Goal: Check status: Check status

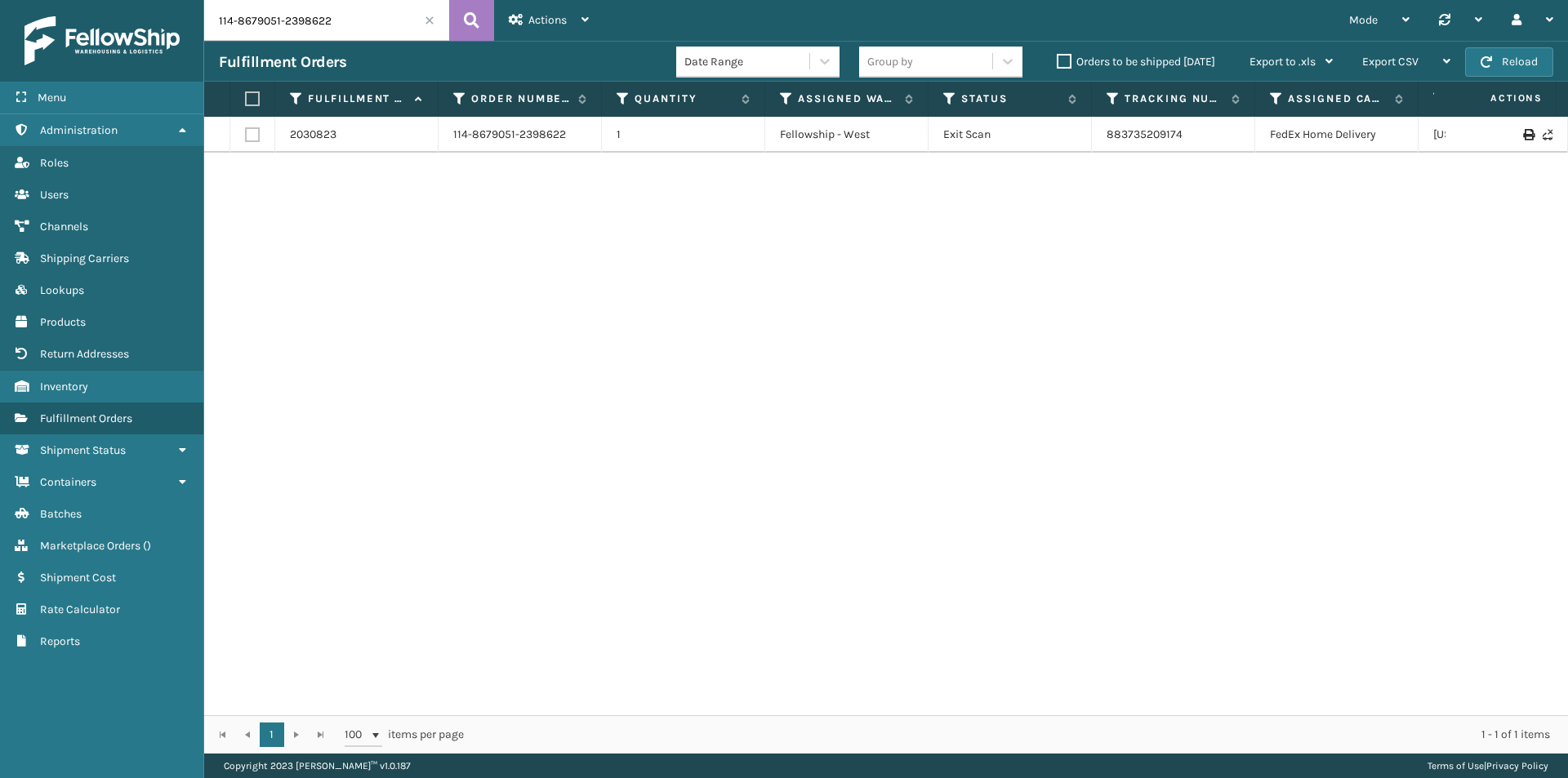
drag, startPoint x: 347, startPoint y: 18, endPoint x: 100, endPoint y: 17, distance: 247.0
click at [100, 0] on div "Menu Administration Roles Users Channels Shipping Carriers Lookups Products Ret…" at bounding box center [784, 0] width 1568 height 0
paste input "1189821-5641039"
type input "114-1189821-5641039"
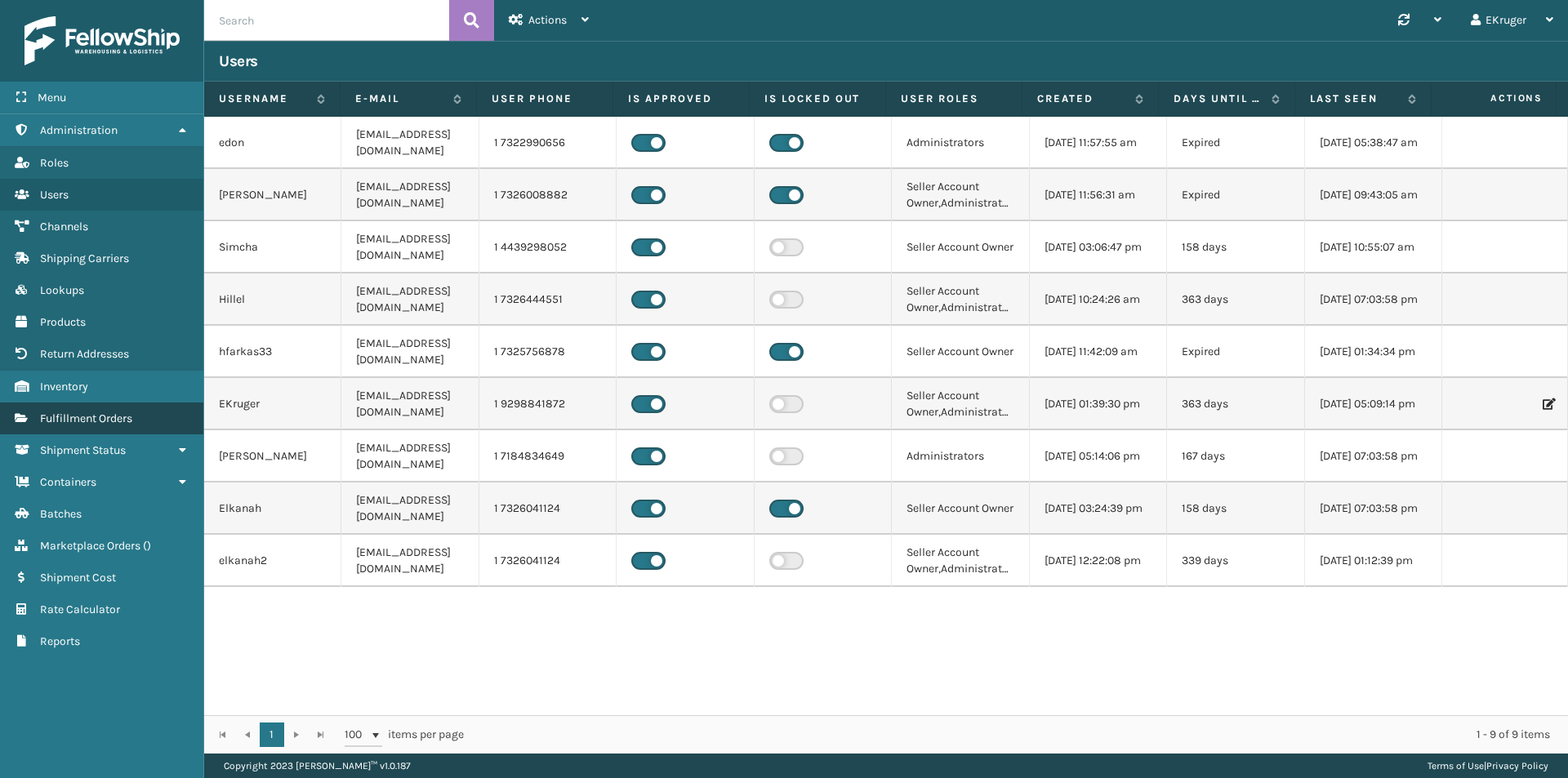
click at [133, 409] on link "Fulfillment Orders" at bounding box center [102, 418] width 203 height 32
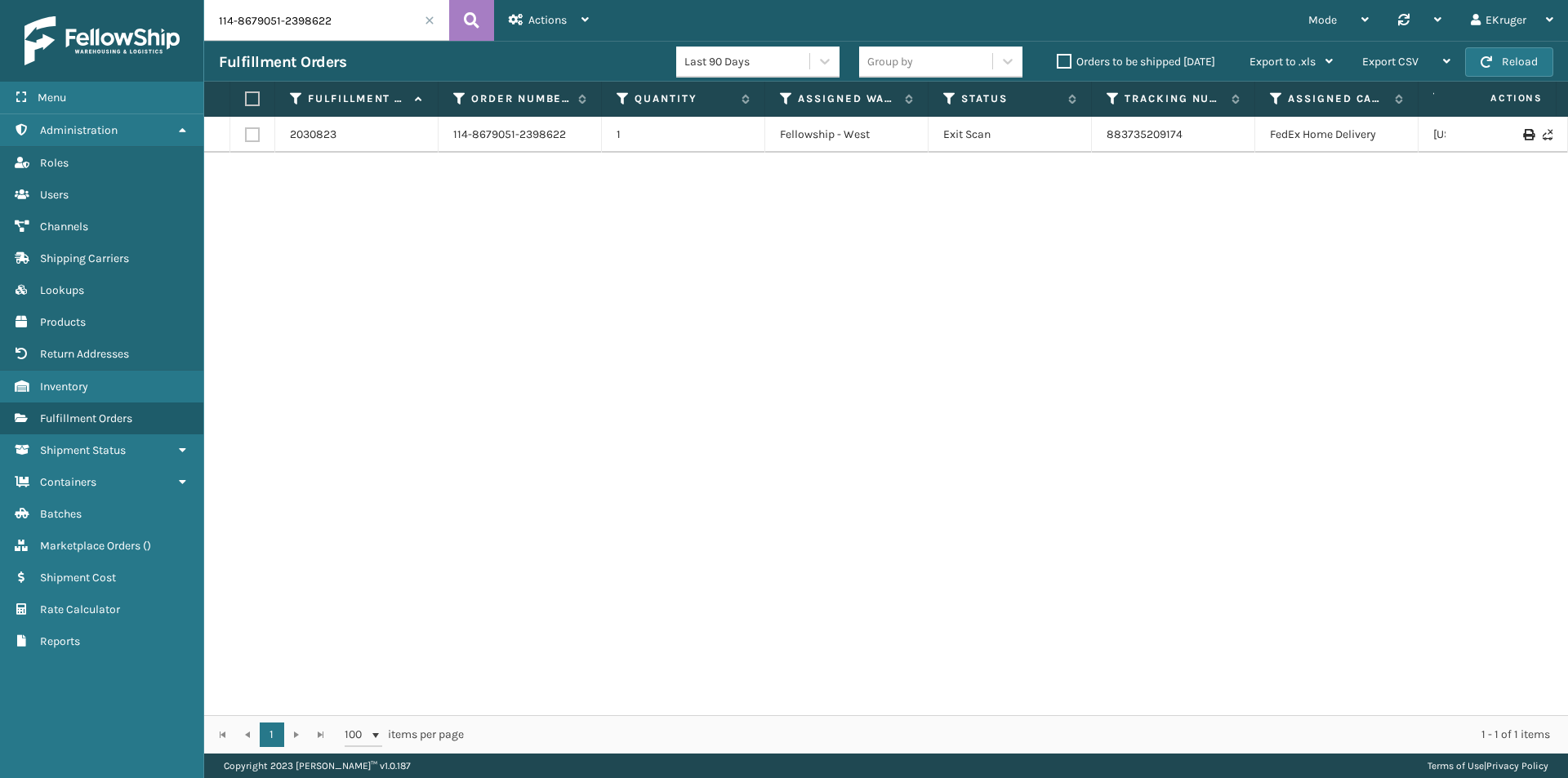
click at [352, 23] on input "114-8679051-2398622" at bounding box center [327, 20] width 245 height 41
drag, startPoint x: 352, startPoint y: 23, endPoint x: 166, endPoint y: 37, distance: 186.5
click at [166, 0] on div "Menu Administration Roles Users Channels Shipping Carriers Lookups Products Ret…" at bounding box center [784, 0] width 1568 height 0
paste input "1189821-5641039"
type input "114-1189821-5641039"
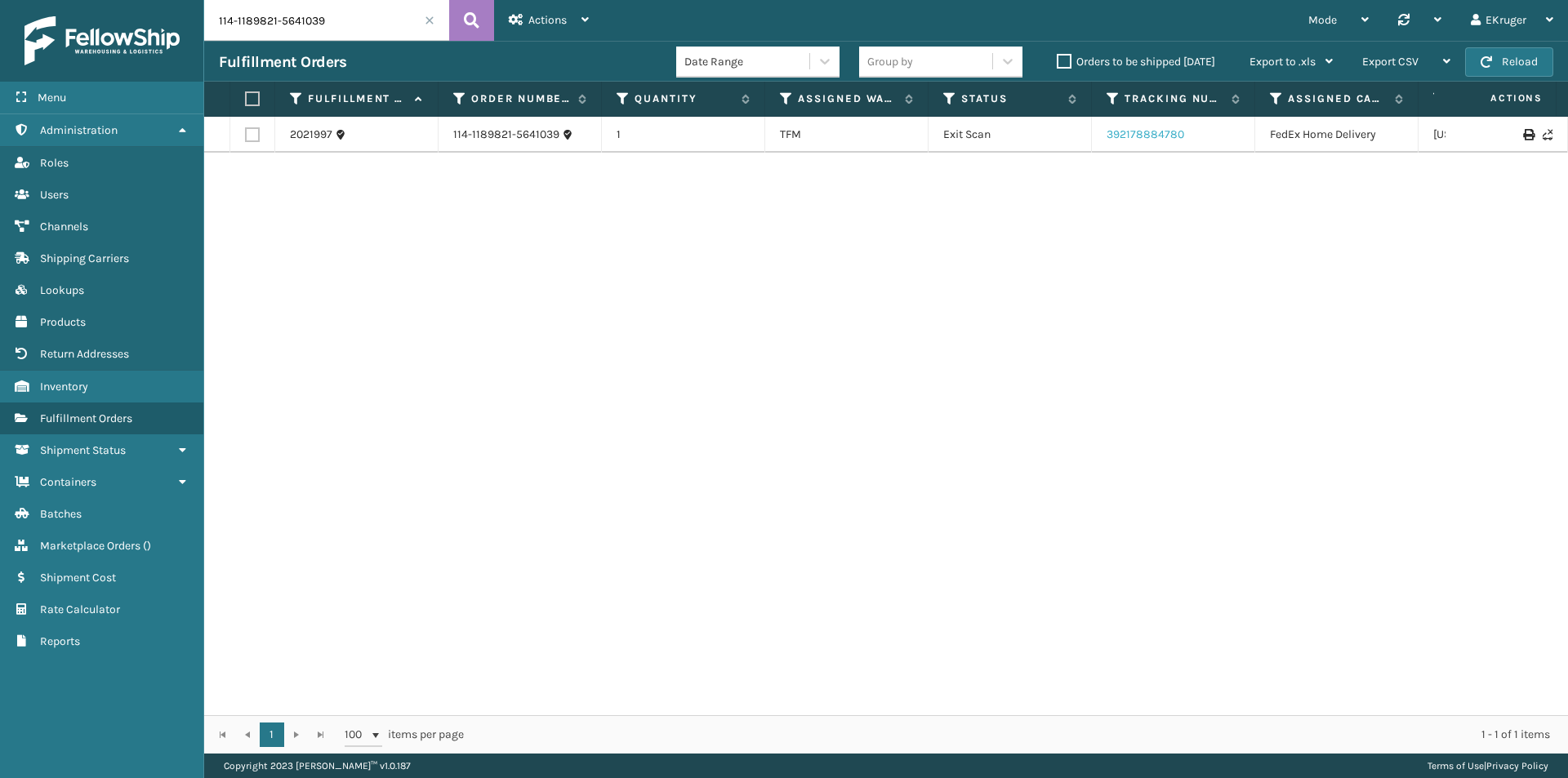
click at [1127, 131] on link "392178884780" at bounding box center [1145, 135] width 78 height 14
